Goal: Information Seeking & Learning: Compare options

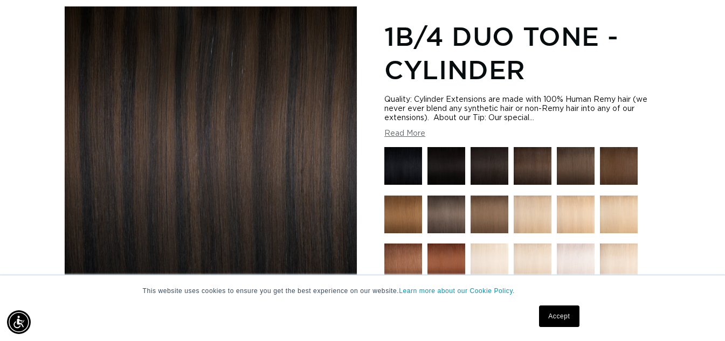
scroll to position [162, 0]
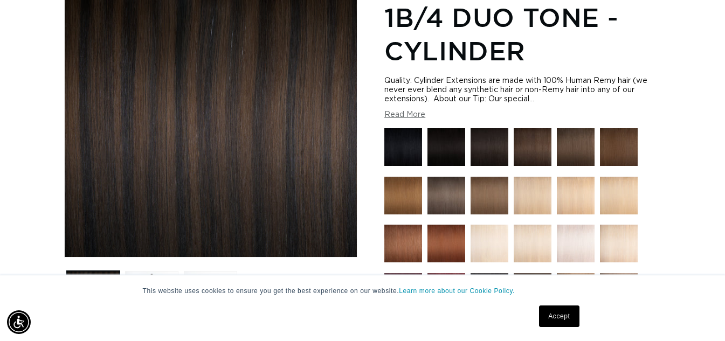
click at [535, 198] on img at bounding box center [533, 196] width 38 height 38
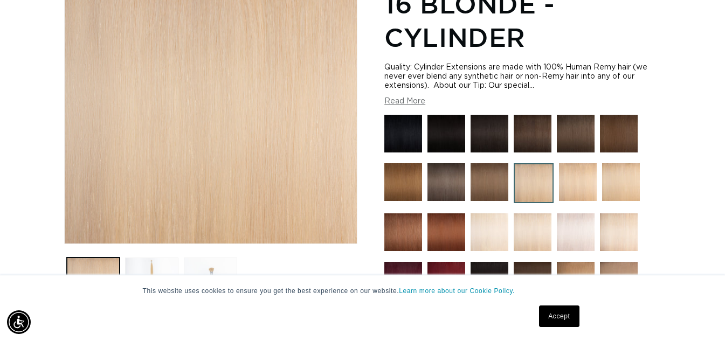
scroll to position [216, 0]
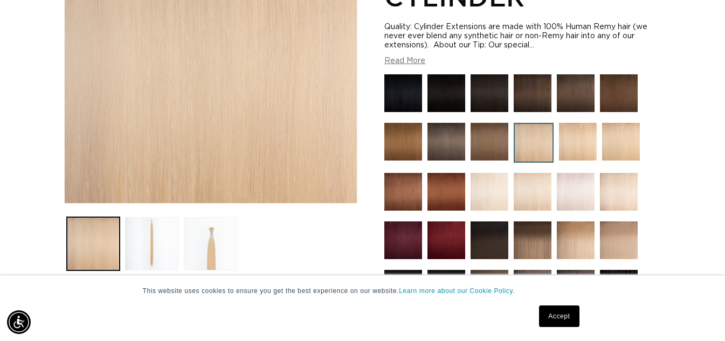
click at [567, 136] on img at bounding box center [578, 142] width 38 height 38
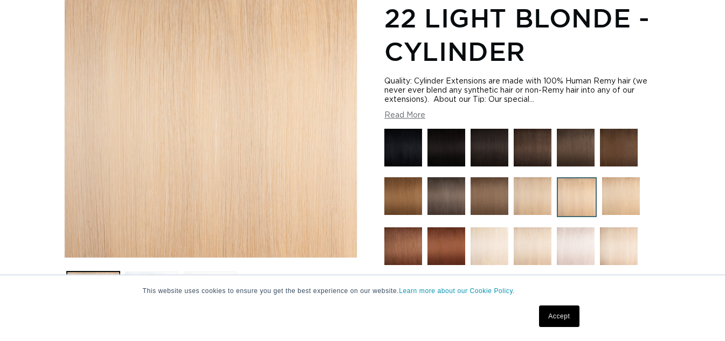
scroll to position [162, 0]
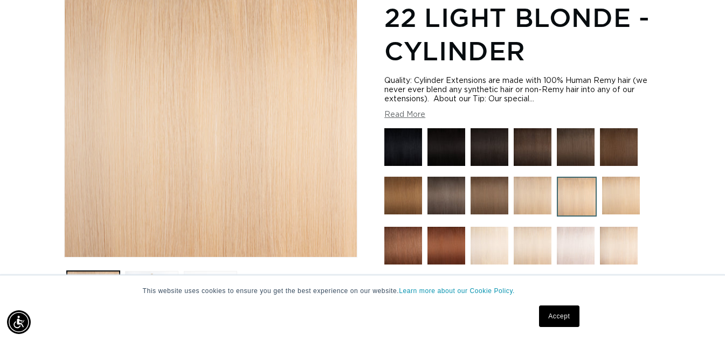
click at [623, 194] on img at bounding box center [621, 196] width 38 height 38
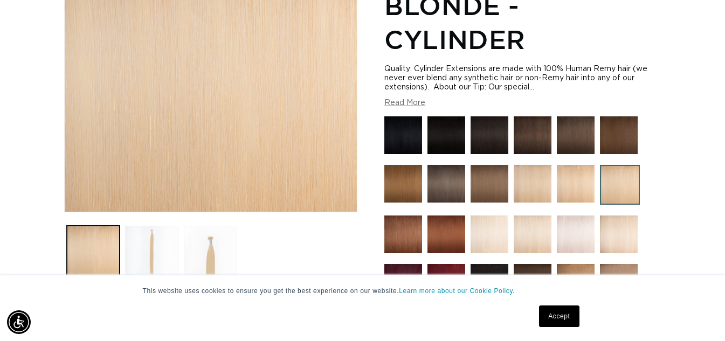
scroll to position [270, 0]
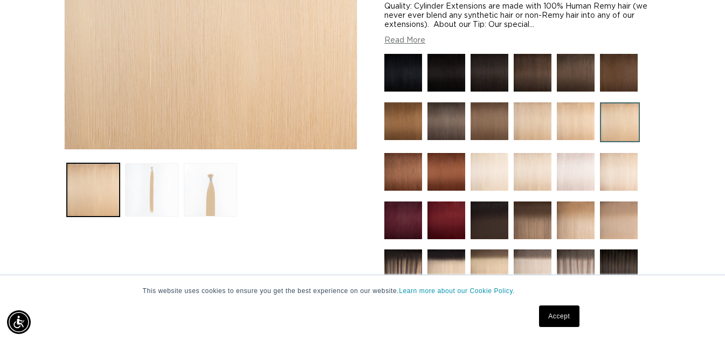
click at [623, 180] on img at bounding box center [619, 172] width 38 height 38
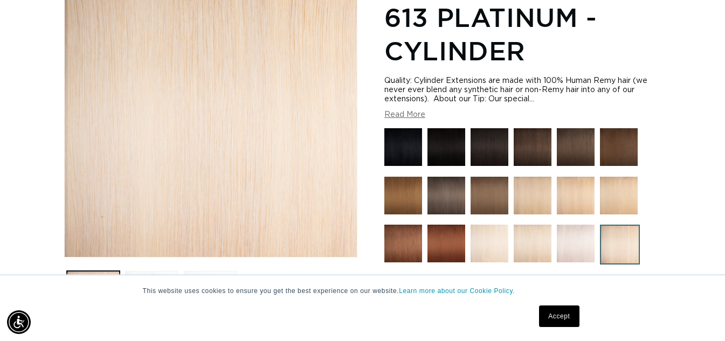
scroll to position [0, 1297]
click at [405, 205] on img at bounding box center [403, 196] width 38 height 38
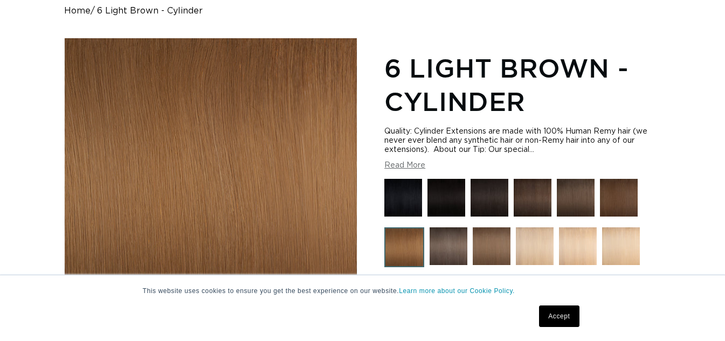
scroll to position [216, 0]
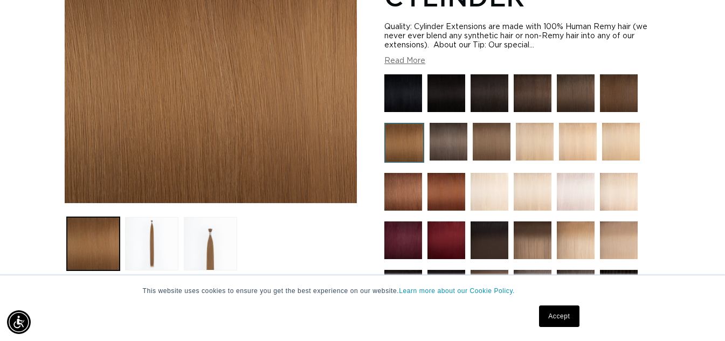
click at [411, 193] on img at bounding box center [403, 192] width 38 height 38
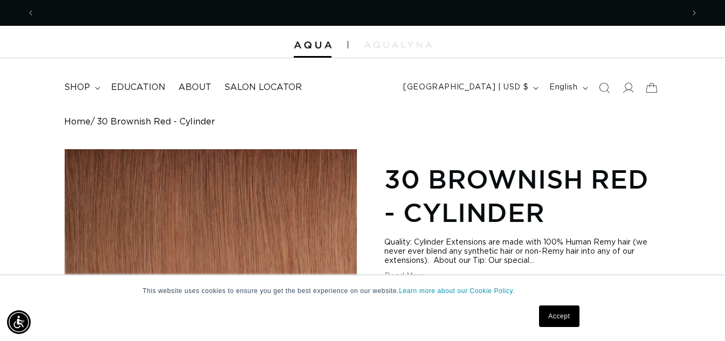
scroll to position [0, 1297]
